Goal: Find specific page/section: Find specific page/section

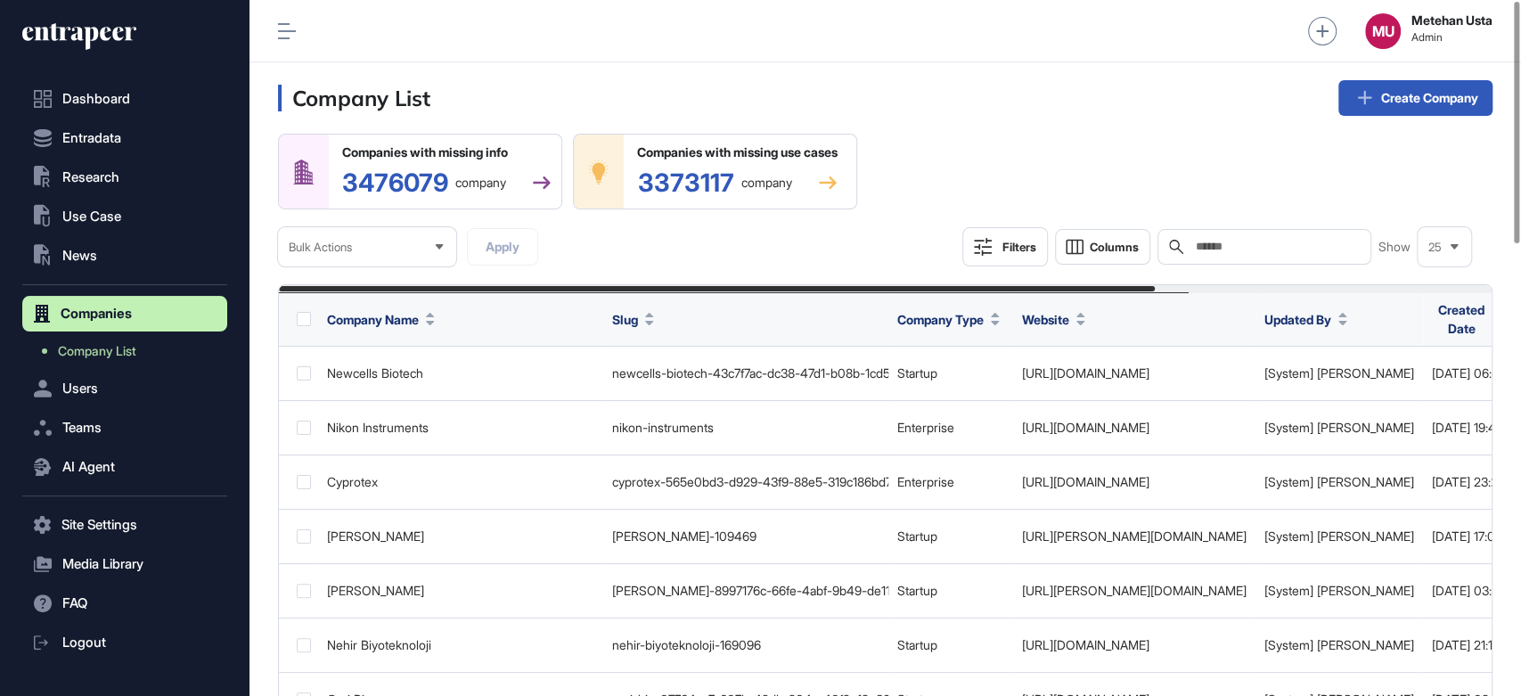
click at [1241, 232] on div "Search" at bounding box center [1264, 247] width 214 height 36
click at [1244, 247] on input "text" at bounding box center [1277, 247] width 166 height 14
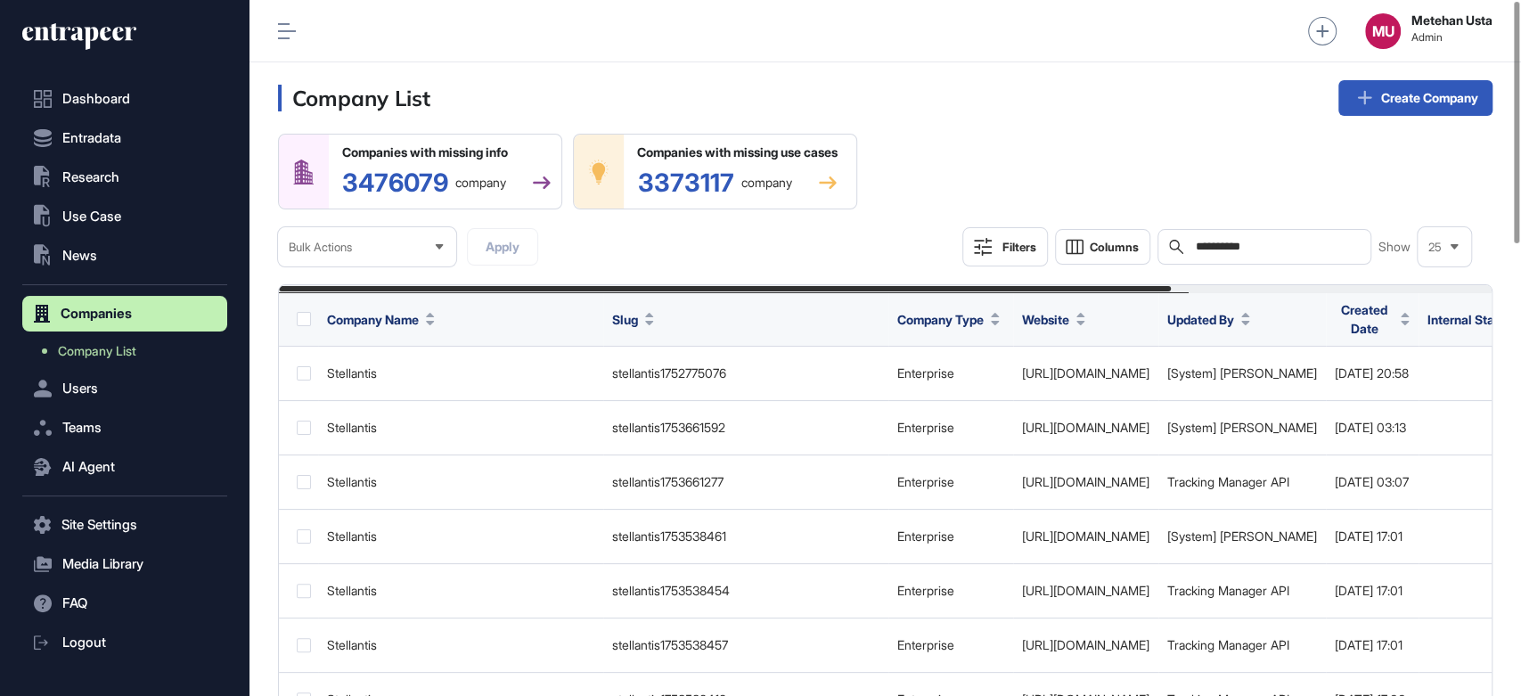
type input "**********"
click at [284, 27] on icon at bounding box center [287, 31] width 18 height 16
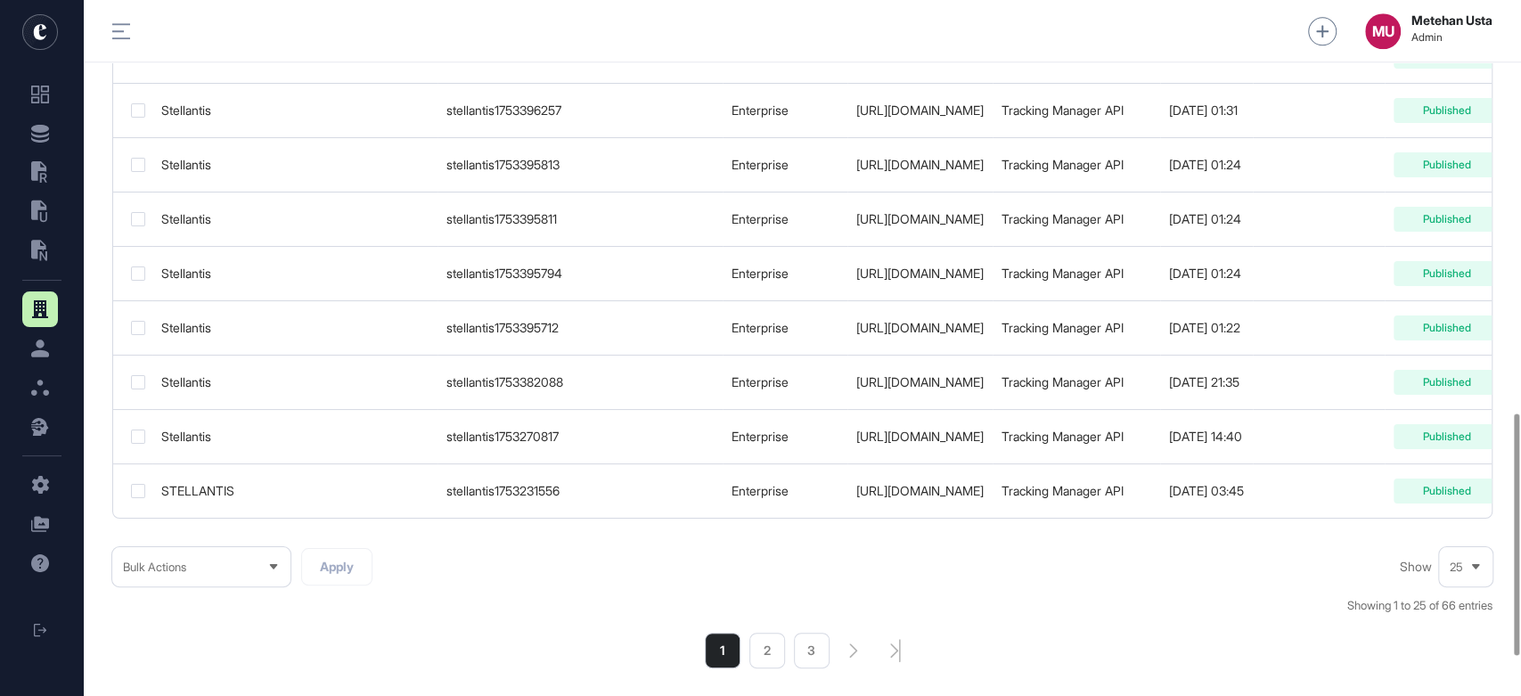
scroll to position [1187, 0]
click at [1455, 566] on span "25" at bounding box center [1455, 565] width 13 height 13
click at [1461, 540] on li "100" at bounding box center [1465, 534] width 43 height 36
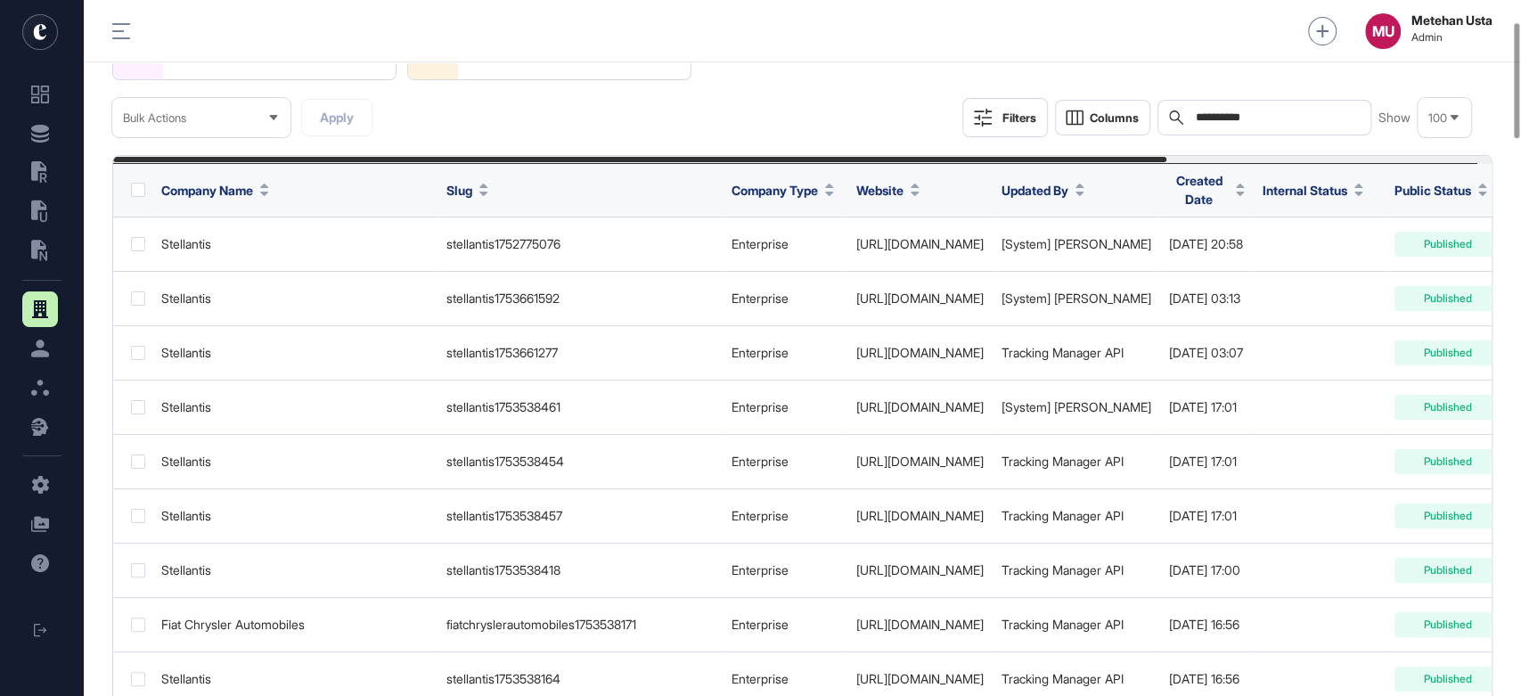
scroll to position [130, 0]
click at [1228, 182] on span "Created Date" at bounding box center [1199, 188] width 60 height 37
click at [1375, 260] on span "Sort Descending" at bounding box center [1409, 263] width 71 height 15
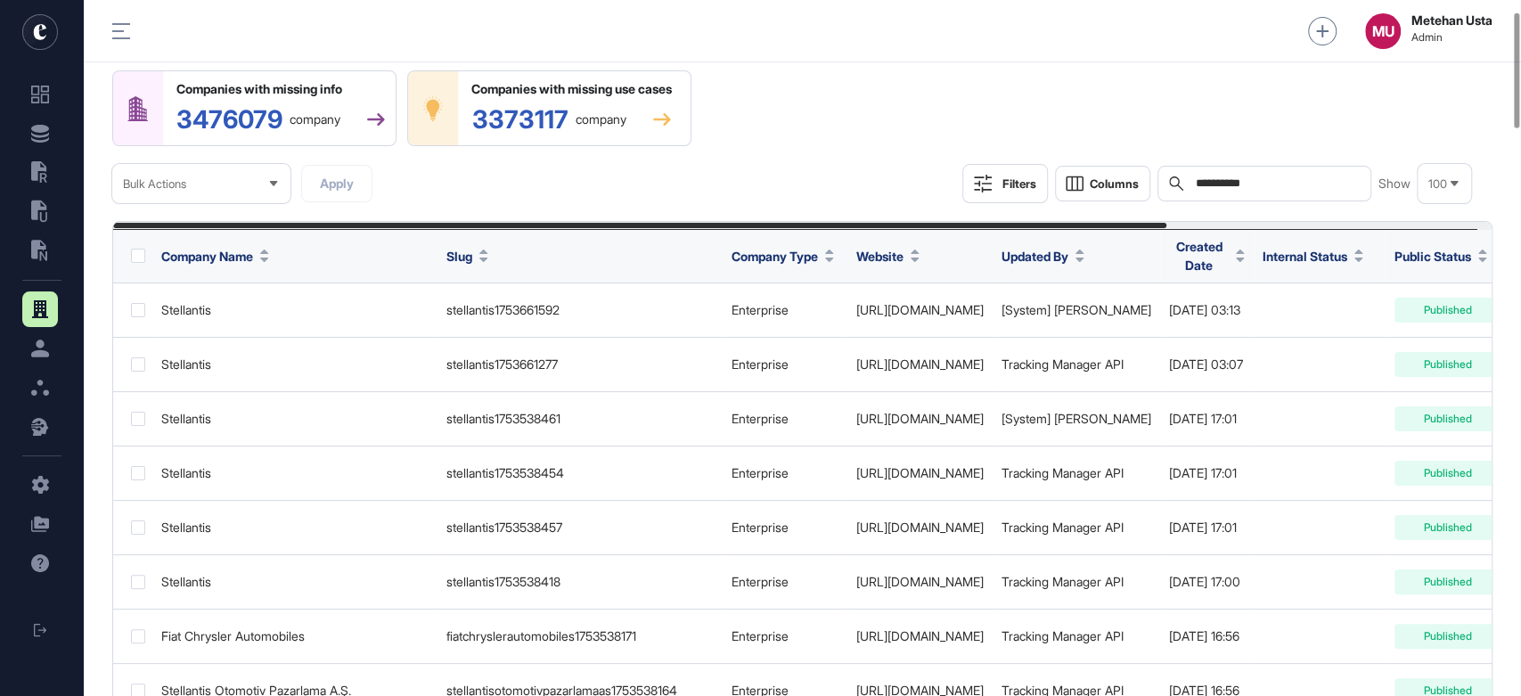
scroll to position [60, 0]
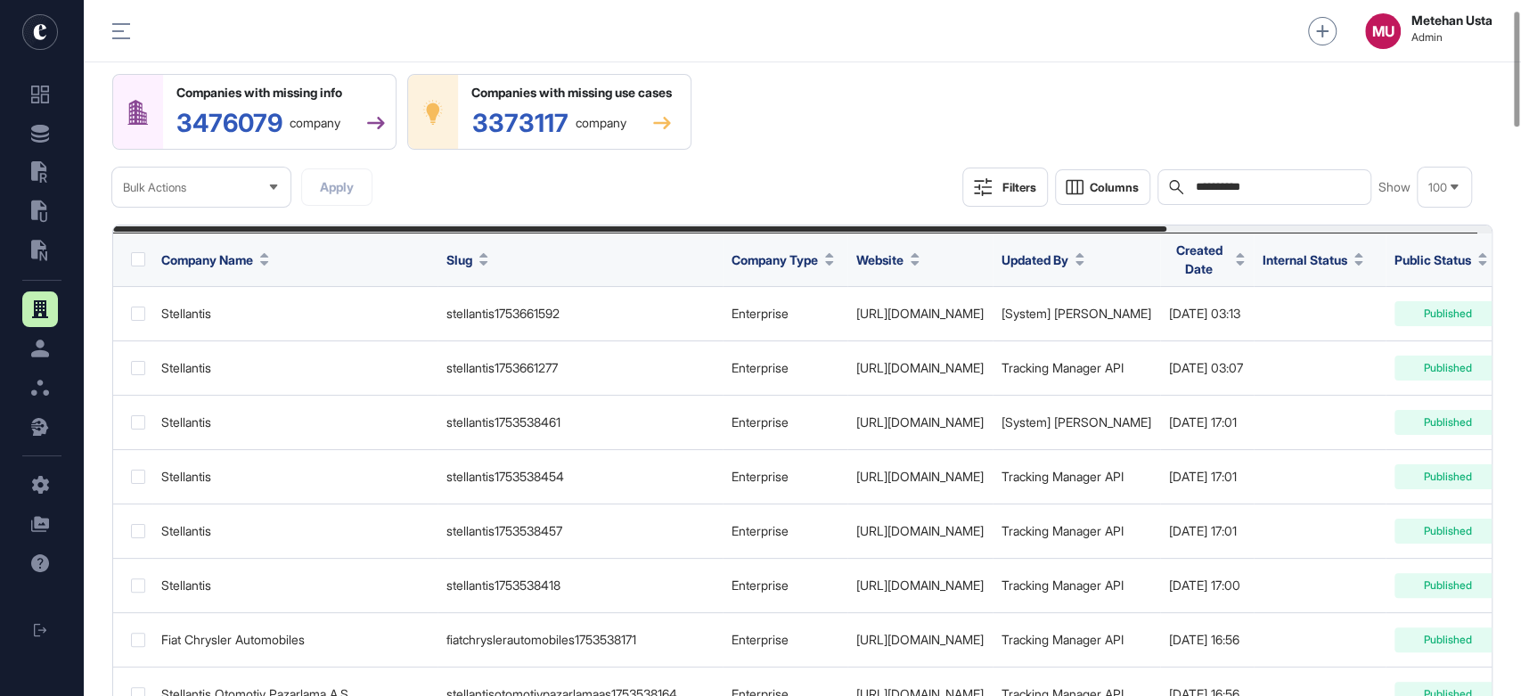
click at [1228, 261] on span "Created Date" at bounding box center [1199, 259] width 60 height 37
click at [1385, 305] on span "Sort Ascending" at bounding box center [1406, 300] width 65 height 15
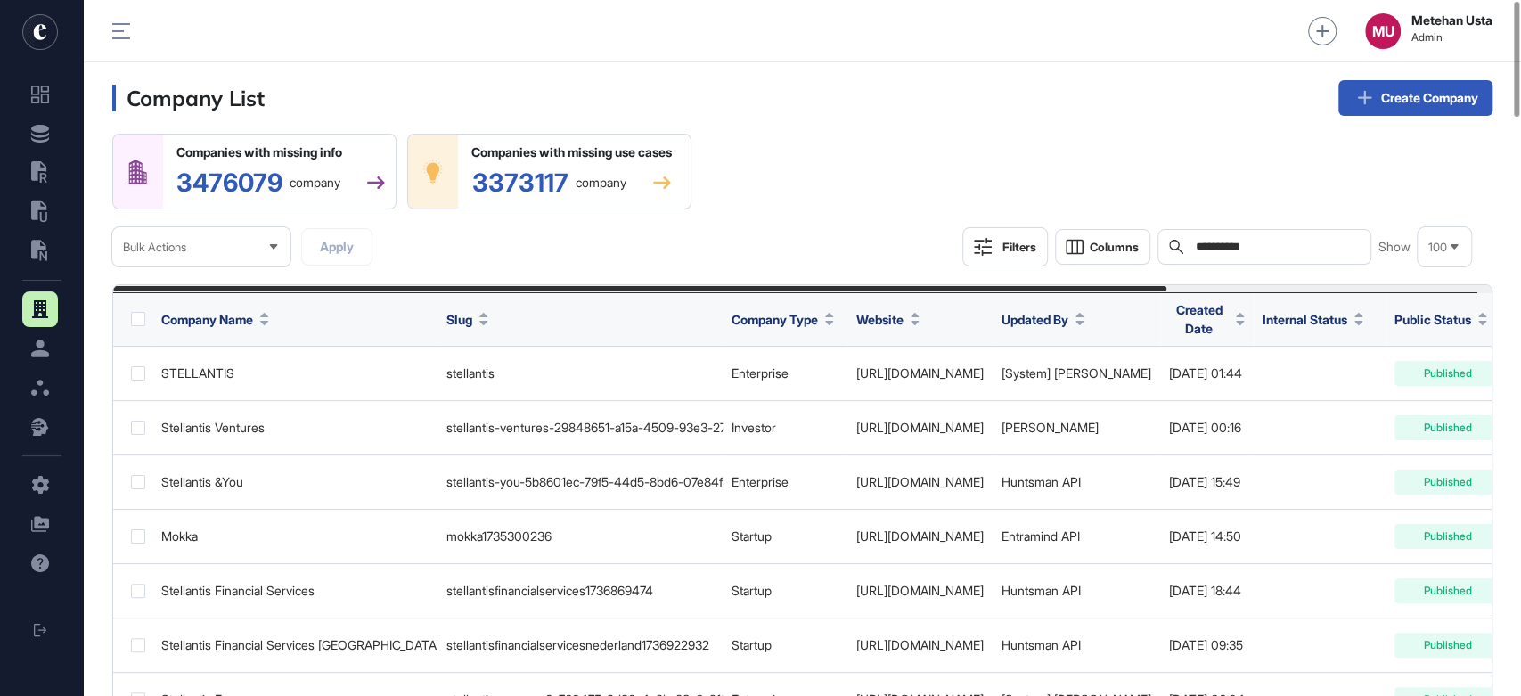
click at [1228, 314] on span "Created Date" at bounding box center [1199, 318] width 60 height 37
click at [1391, 390] on span "Sort Descending" at bounding box center [1409, 393] width 71 height 15
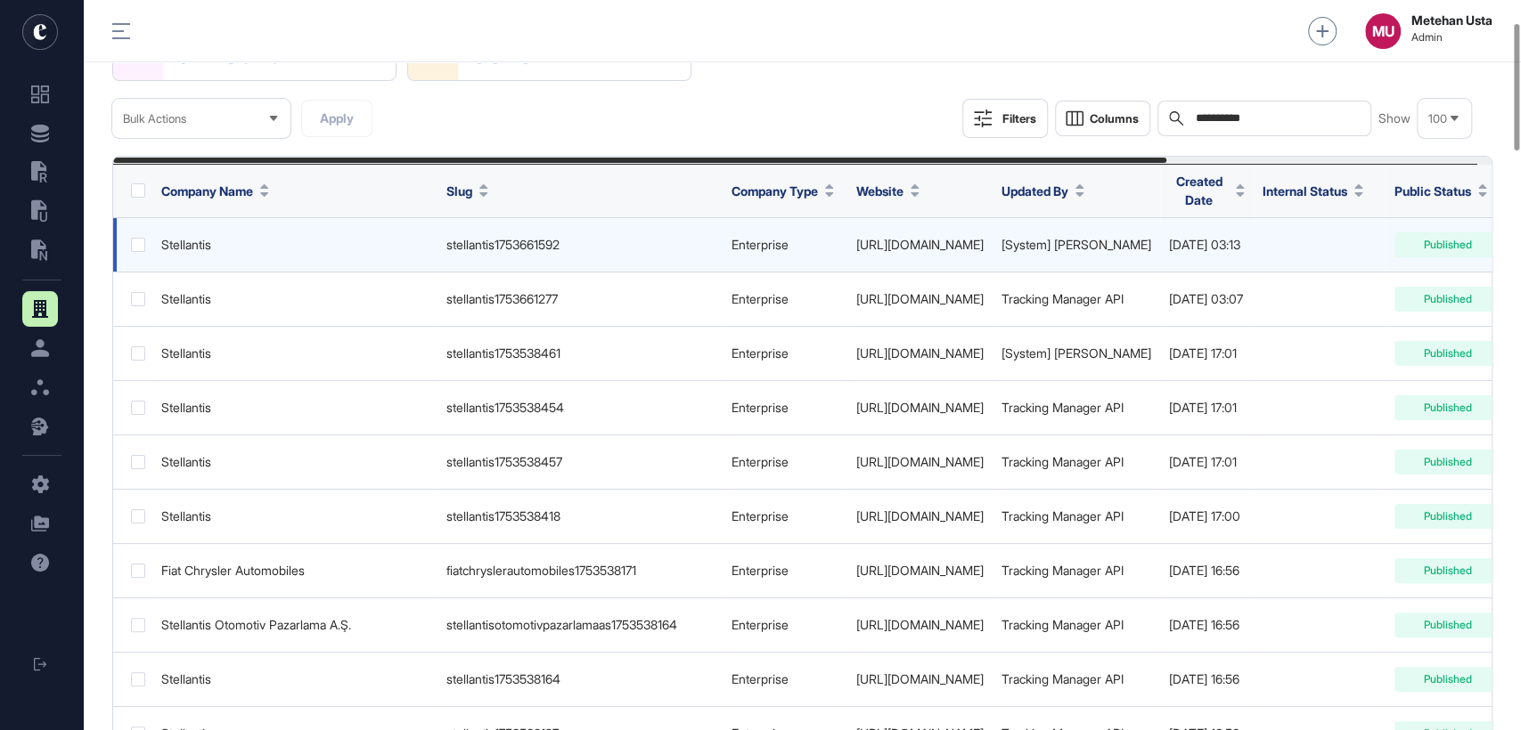
scroll to position [129, 0]
